Goal: Communication & Community: Answer question/provide support

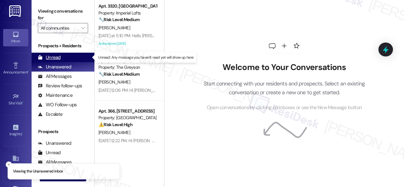
click at [52, 56] on div "Unread" at bounding box center [49, 57] width 23 height 7
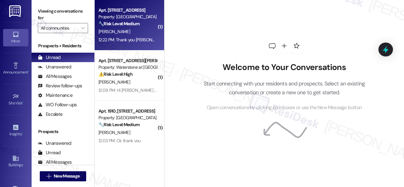
click at [148, 32] on div "[PERSON_NAME]" at bounding box center [128, 32] width 60 height 8
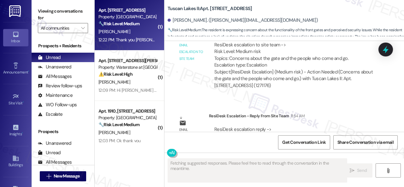
scroll to position [2019, 0]
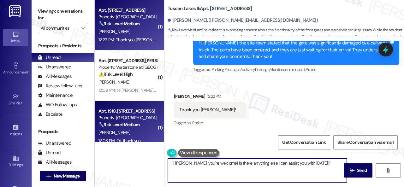
drag, startPoint x: 309, startPoint y: 164, endPoint x: 129, endPoint y: 135, distance: 182.4
click at [129, 135] on div "( 1 ) Apt. [STREET_ADDRESS] Property: Tuscan Lakes II 🔧 Risk Level: Medium The …" at bounding box center [249, 93] width 309 height 187
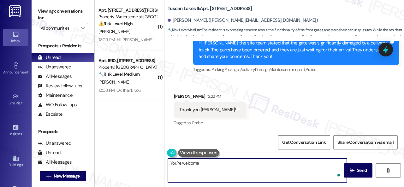
type textarea "You're welcome."
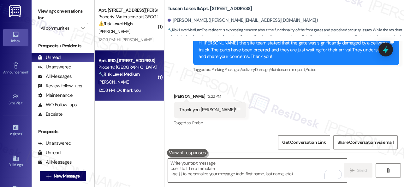
click at [142, 89] on div "12:03 PM: Ok thank you 12:03 PM: Ok thank you" at bounding box center [128, 90] width 60 height 8
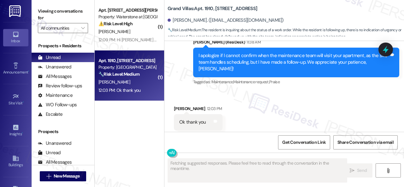
scroll to position [1314, 0]
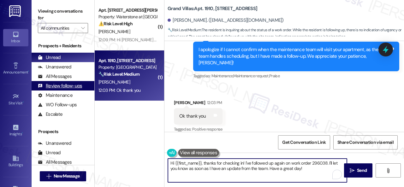
drag, startPoint x: 308, startPoint y: 168, endPoint x: 57, endPoint y: 84, distance: 265.0
click at [73, 96] on div "Viewing conversations for All communities  Prospects + Residents Unread (0) Un…" at bounding box center [218, 93] width 372 height 187
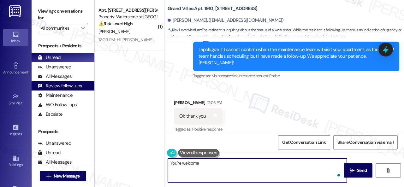
type textarea "You're welcome."
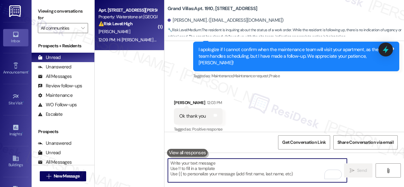
click at [143, 34] on div "[PERSON_NAME]" at bounding box center [128, 32] width 60 height 8
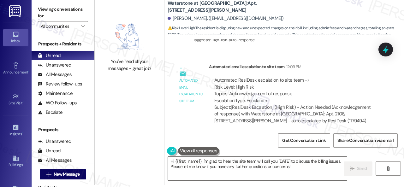
scroll to position [6360, 0]
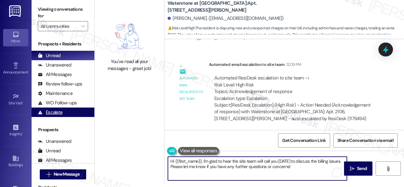
drag, startPoint x: 294, startPoint y: 169, endPoint x: 90, endPoint y: 111, distance: 212.3
click at [110, 129] on div "You've read all your messages - great job! Waterstone at [GEOGRAPHIC_DATA]: Apt…" at bounding box center [249, 91] width 309 height 187
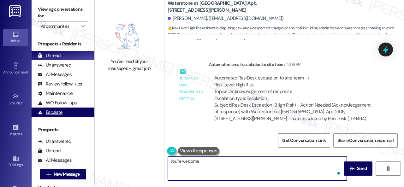
type textarea "You're welcome."
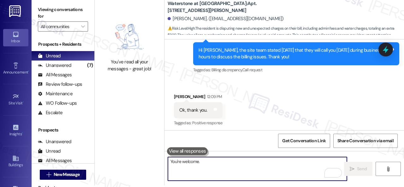
scroll to position [2, 0]
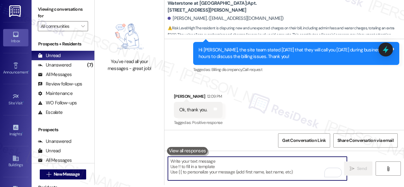
click at [237, 79] on div "Received via SMS [PERSON_NAME] 12:09 PM Ok, thank you. Tags and notes Tagged as…" at bounding box center [283, 105] width 239 height 53
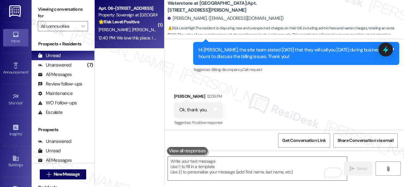
click at [146, 29] on div "[PERSON_NAME] [PERSON_NAME][DEMOGRAPHIC_DATA]" at bounding box center [128, 30] width 60 height 8
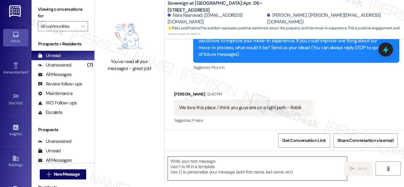
click at [212, 167] on textarea at bounding box center [257, 169] width 179 height 24
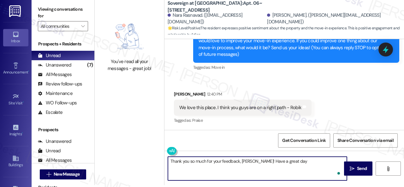
type textarea "Thank you so much for your feedback, [PERSON_NAME]! Have a great day!"
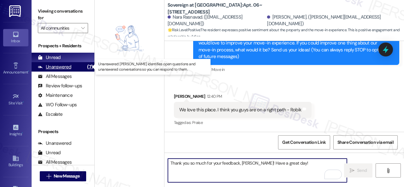
click at [54, 65] on div "Unanswered" at bounding box center [54, 67] width 33 height 7
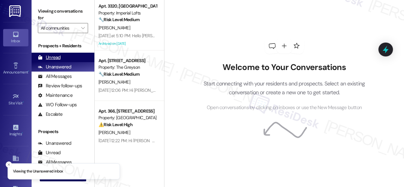
click at [56, 57] on div "Unread" at bounding box center [49, 57] width 23 height 7
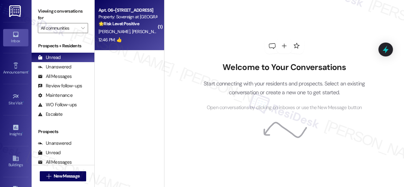
click at [134, 39] on div "12:46 PM: 👍 12:46 PM: 👍" at bounding box center [128, 40] width 60 height 8
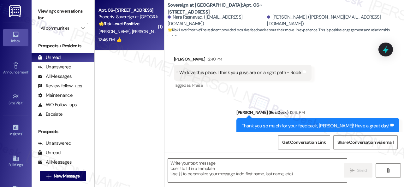
scroll to position [184, 0]
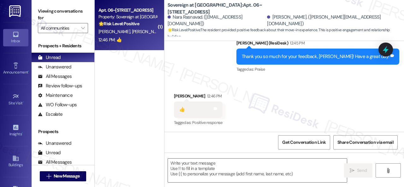
type textarea "Fetching suggested responses. Please feel free to read through the conversation…"
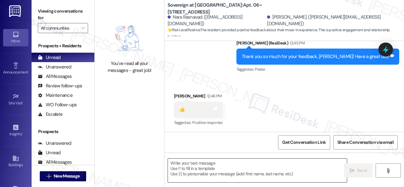
click at [199, 167] on textarea at bounding box center [257, 171] width 179 height 24
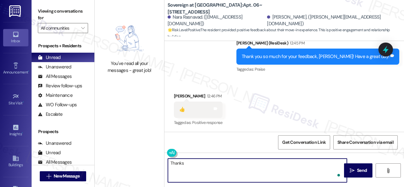
type textarea "Thanks."
